Goal: Information Seeking & Learning: Learn about a topic

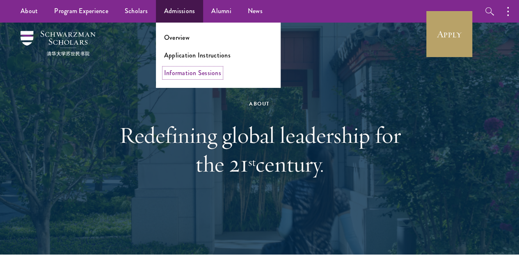
click at [180, 73] on link "Information Sessions" at bounding box center [192, 72] width 57 height 9
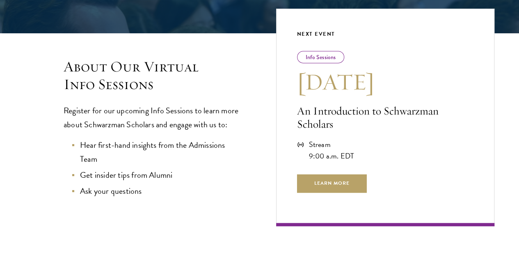
scroll to position [164, 0]
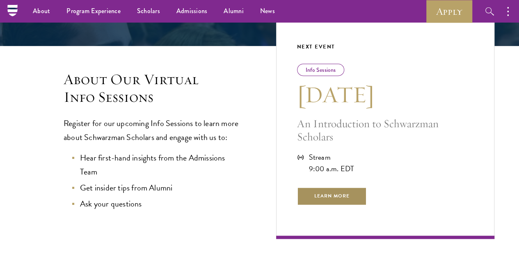
click at [301, 202] on span "Learn More" at bounding box center [332, 196] width 70 height 18
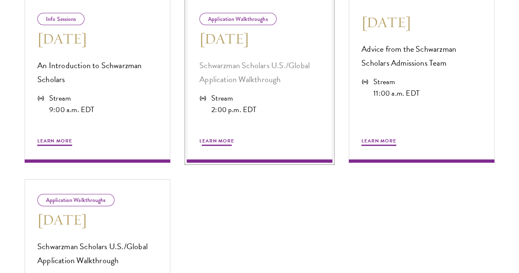
click at [232, 147] on span "Learn More" at bounding box center [216, 142] width 35 height 10
